Goal: Transaction & Acquisition: Purchase product/service

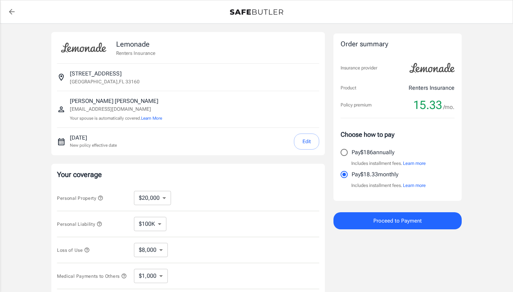
select select "20000"
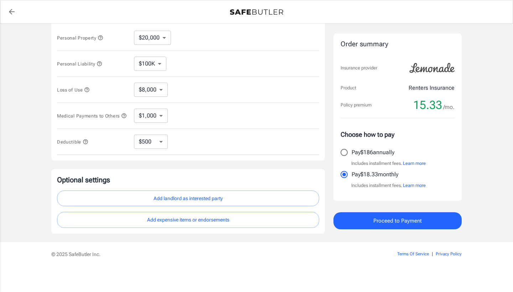
scroll to position [163, 0]
select select "250"
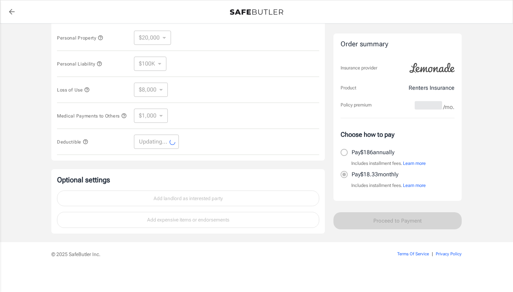
select select "250"
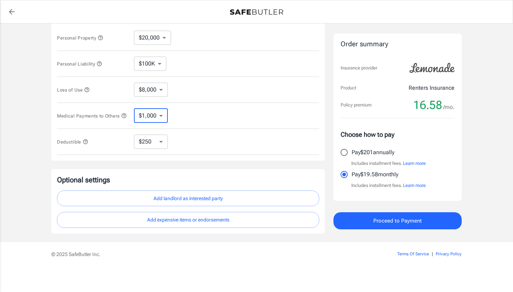
select select "5000"
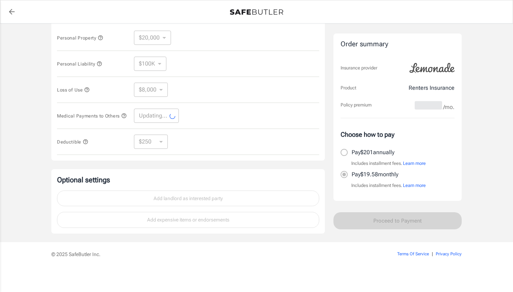
select select "5000"
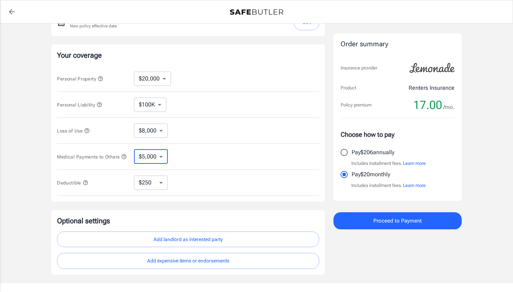
scroll to position [114, 0]
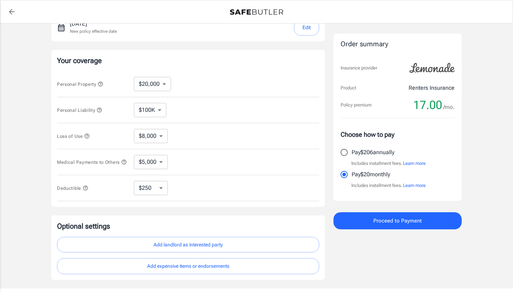
click at [86, 135] on icon "button" at bounding box center [87, 136] width 6 height 6
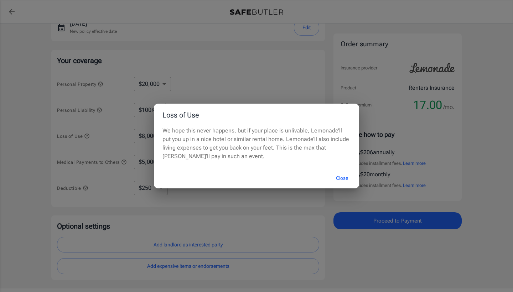
click at [41, 126] on div "Loss of Use We hope this never happens, but if your place is unlivable, Lemonad…" at bounding box center [256, 146] width 513 height 292
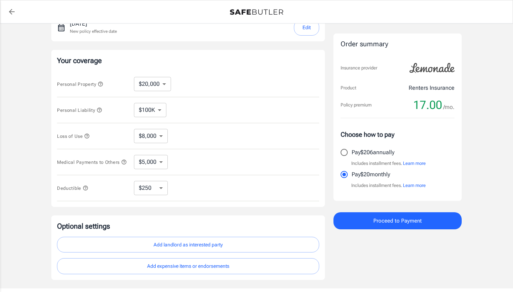
click at [100, 109] on icon "button" at bounding box center [99, 110] width 5 height 5
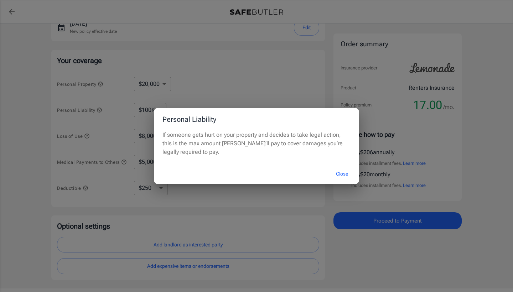
click at [55, 122] on div "Personal Liability If someone gets hurt on your property and decides to take le…" at bounding box center [256, 146] width 513 height 292
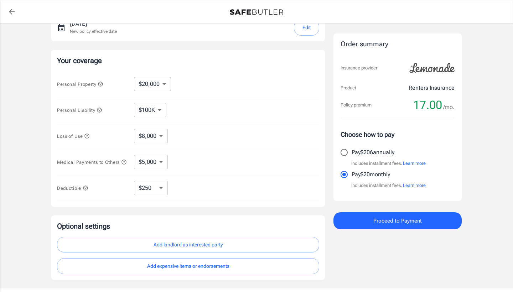
click at [101, 85] on icon "button" at bounding box center [101, 84] width 6 height 6
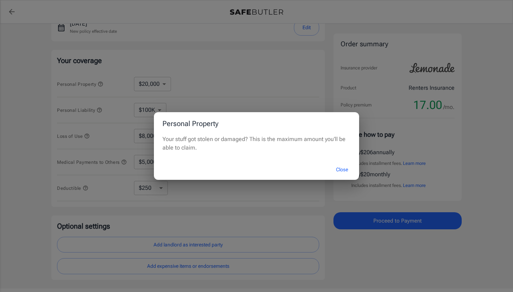
click at [337, 165] on button "Close" at bounding box center [342, 169] width 29 height 15
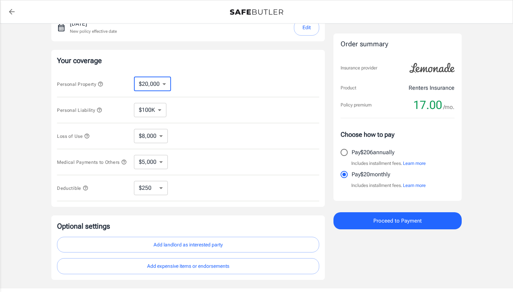
select select "10000"
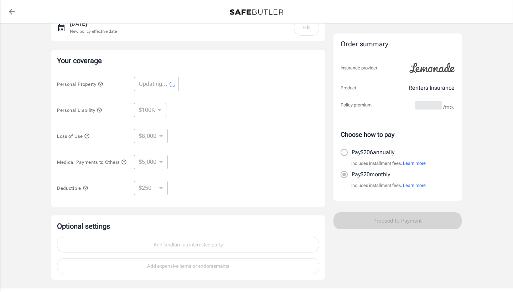
select select "10000"
select select "4000"
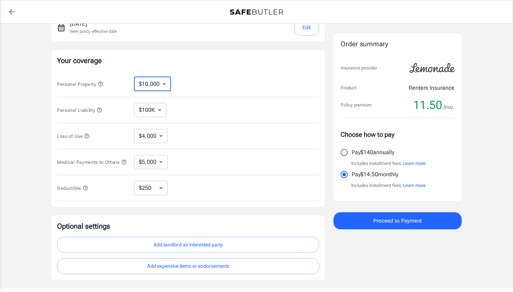
select select "20000"
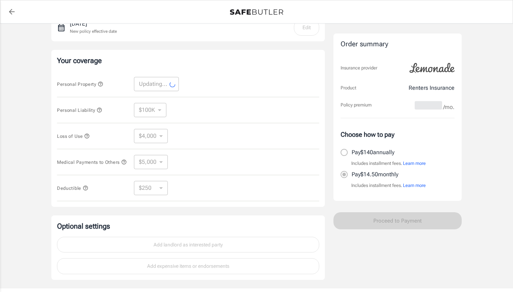
select select "20000"
select select "8000"
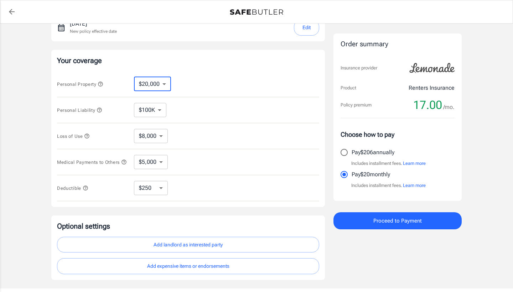
select select "10000"
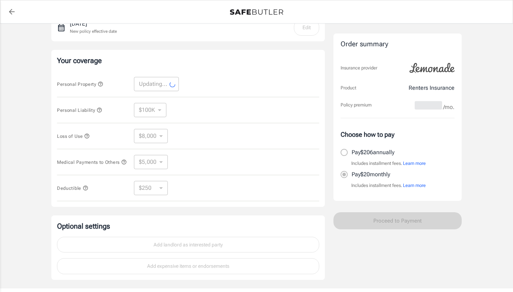
select select "10000"
select select "4000"
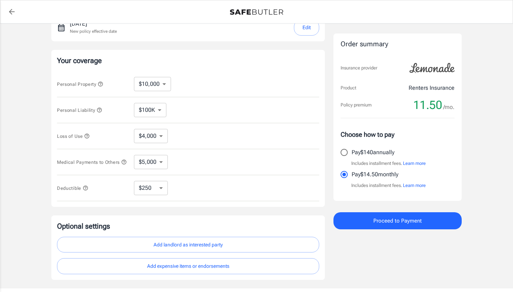
click at [413, 218] on span "Proceed to Payment" at bounding box center [398, 220] width 48 height 9
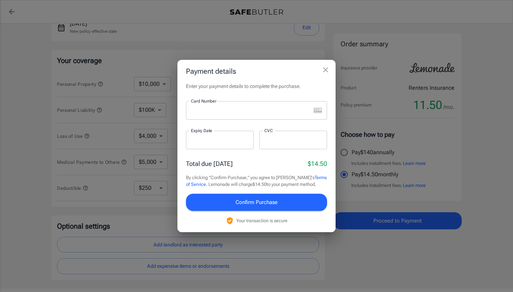
click at [35, 143] on div "Payment details Enter your payment details to complete the purchase. Card Numbe…" at bounding box center [256, 146] width 513 height 292
click at [320, 69] on button "close" at bounding box center [326, 70] width 14 height 14
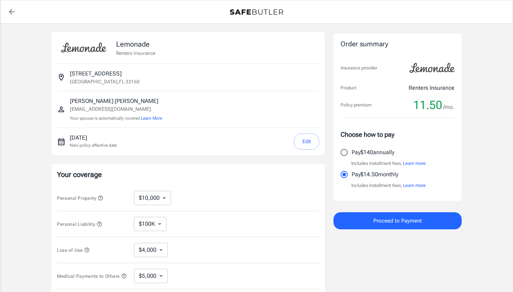
scroll to position [0, 0]
click at [303, 139] on button "Edit" at bounding box center [306, 142] width 25 height 16
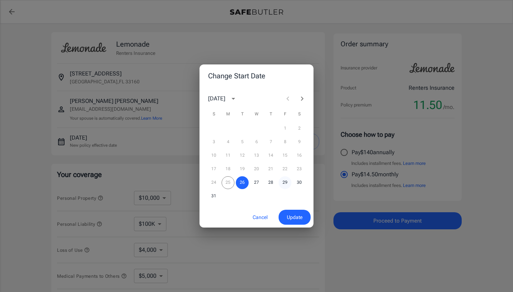
click at [283, 182] on button "29" at bounding box center [285, 182] width 13 height 13
click at [294, 217] on span "Update" at bounding box center [295, 217] width 16 height 9
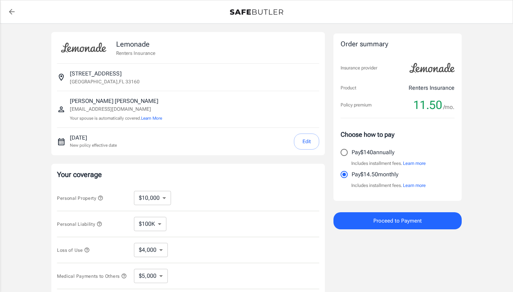
click at [14, 12] on icon "back to quotes" at bounding box center [11, 11] width 9 height 9
select select "20000"
select select "500"
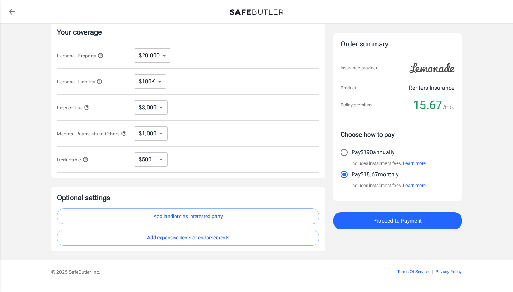
scroll to position [143, 0]
